Goal: Information Seeking & Learning: Learn about a topic

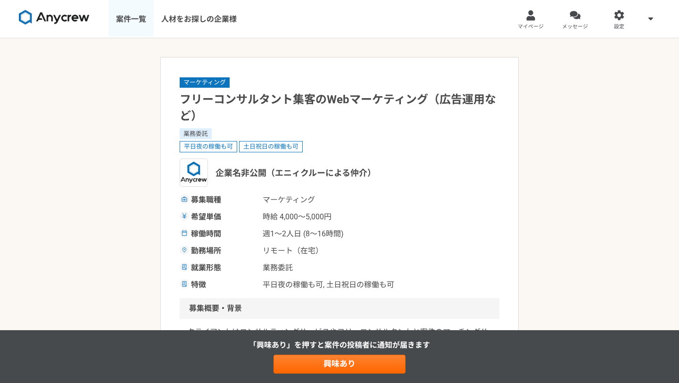
click at [129, 20] on link "案件一覧" at bounding box center [130, 19] width 45 height 38
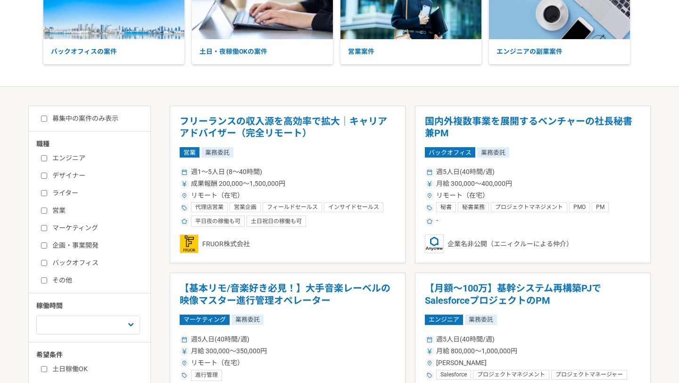
scroll to position [98, 0]
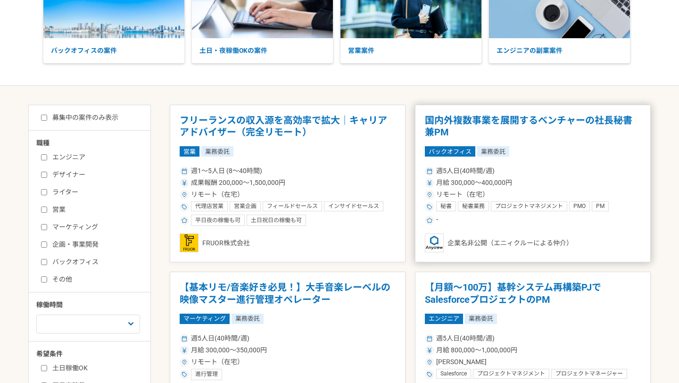
click at [463, 139] on article "国内外複数事業を展開するベンチャーの社長秘書兼PM バックオフィス 業務委託 週5人日(40時間/週) 月給 300,000〜400,000円 リモート（在宅…" at bounding box center [533, 184] width 236 height 158
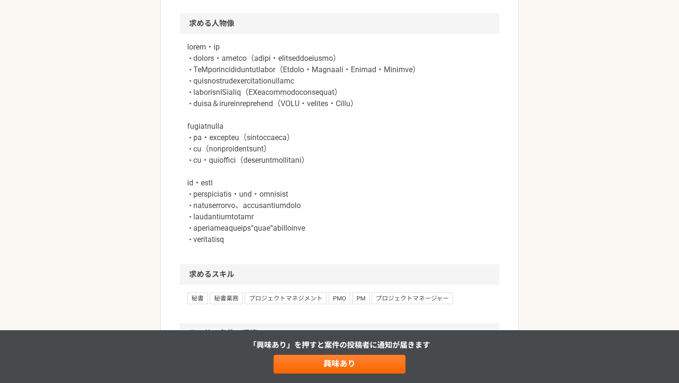
scroll to position [638, 0]
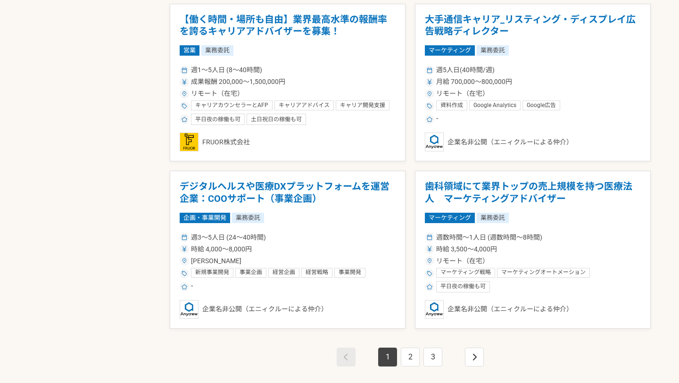
scroll to position [1538, 0]
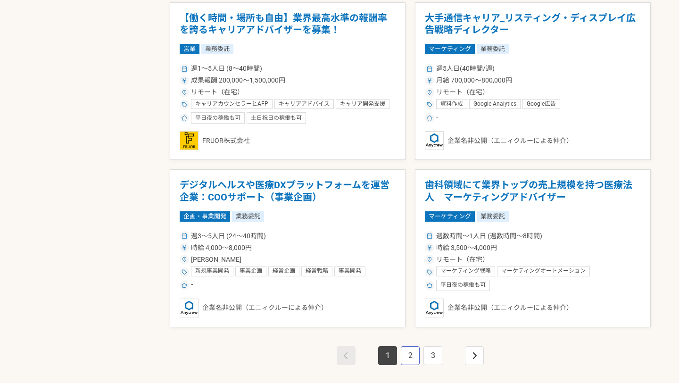
click at [412, 356] on link "2" at bounding box center [410, 355] width 19 height 19
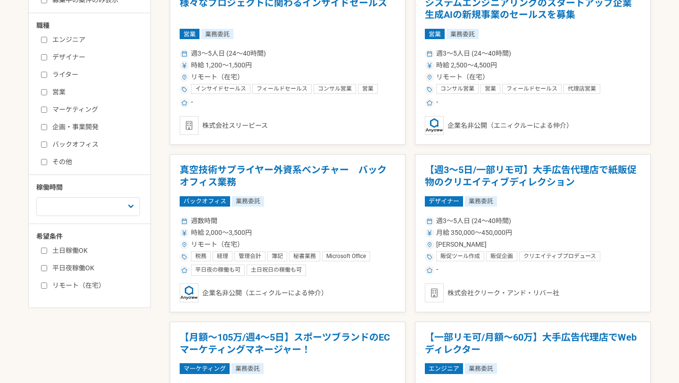
scroll to position [223, 0]
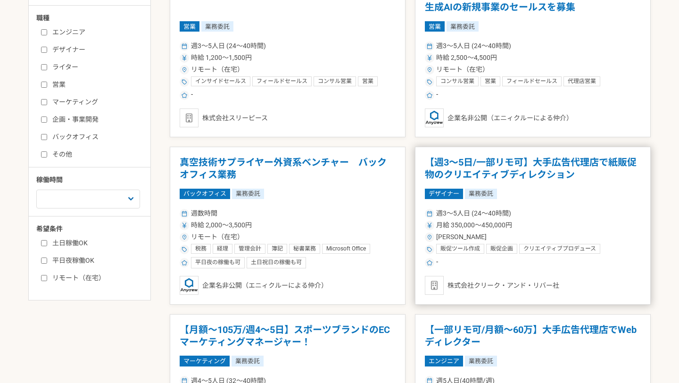
click at [480, 260] on div "-" at bounding box center [533, 262] width 216 height 11
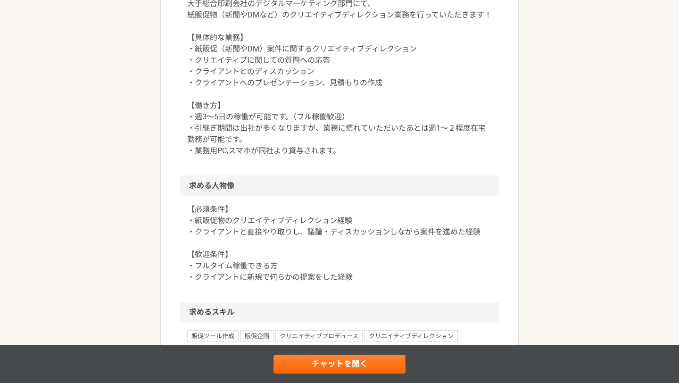
scroll to position [433, 0]
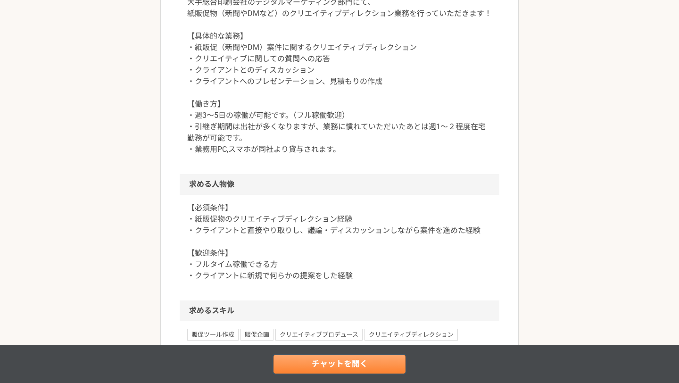
click at [373, 365] on link "チャットを開く" at bounding box center [339, 364] width 132 height 19
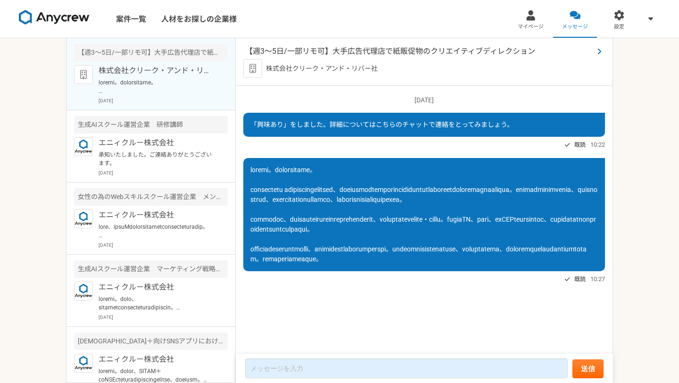
click at [350, 53] on span "【週3～5日/一部リモ可】大手広告代理店で紙販促物のクリエイティブディレクション" at bounding box center [419, 51] width 348 height 11
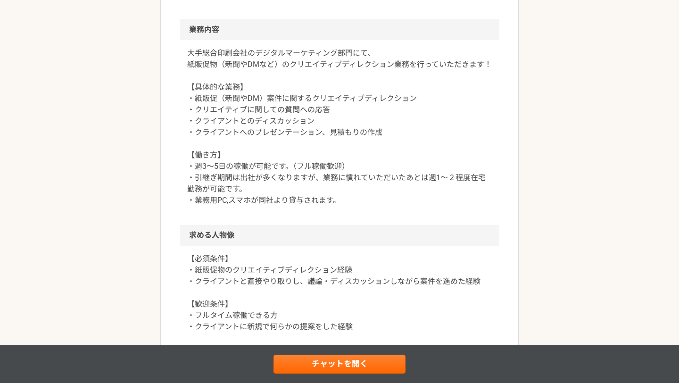
scroll to position [382, 0]
drag, startPoint x: 249, startPoint y: 167, endPoint x: 195, endPoint y: 168, distance: 54.2
click at [195, 168] on p "大手総合印刷会社のデジタルマーケティング部門にて、 紙販促物（新聞やDMなど）のクリエイティブディレクション業務を行っていただきます！ 【具体的な業務】 ・紙…" at bounding box center [339, 127] width 305 height 158
copy p "週3～5日の稼働"
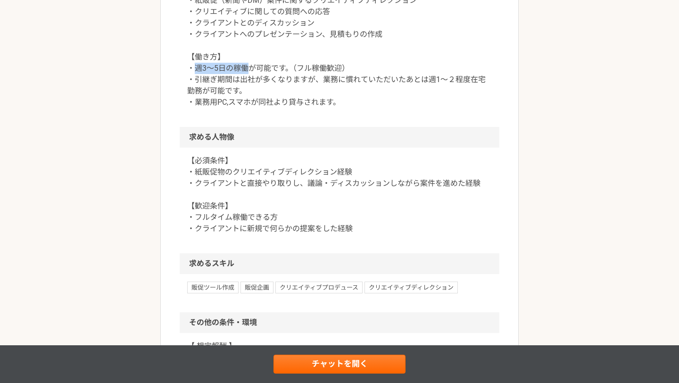
scroll to position [502, 0]
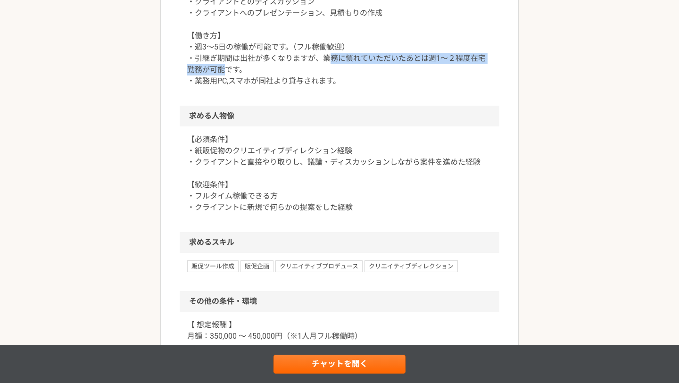
drag, startPoint x: 327, startPoint y: 59, endPoint x: 226, endPoint y: 72, distance: 101.7
click at [226, 72] on p "大手総合印刷会社のデジタルマーケティング部門にて、 紙販促物（新聞やDMなど）のクリエイティブディレクション業務を行っていただきます！ 【具体的な業務】 ・紙…" at bounding box center [339, 7] width 305 height 158
copy p "務に慣れていただいたあとは週1～２程度在宅勤務が可能"
